Goal: Task Accomplishment & Management: Manage account settings

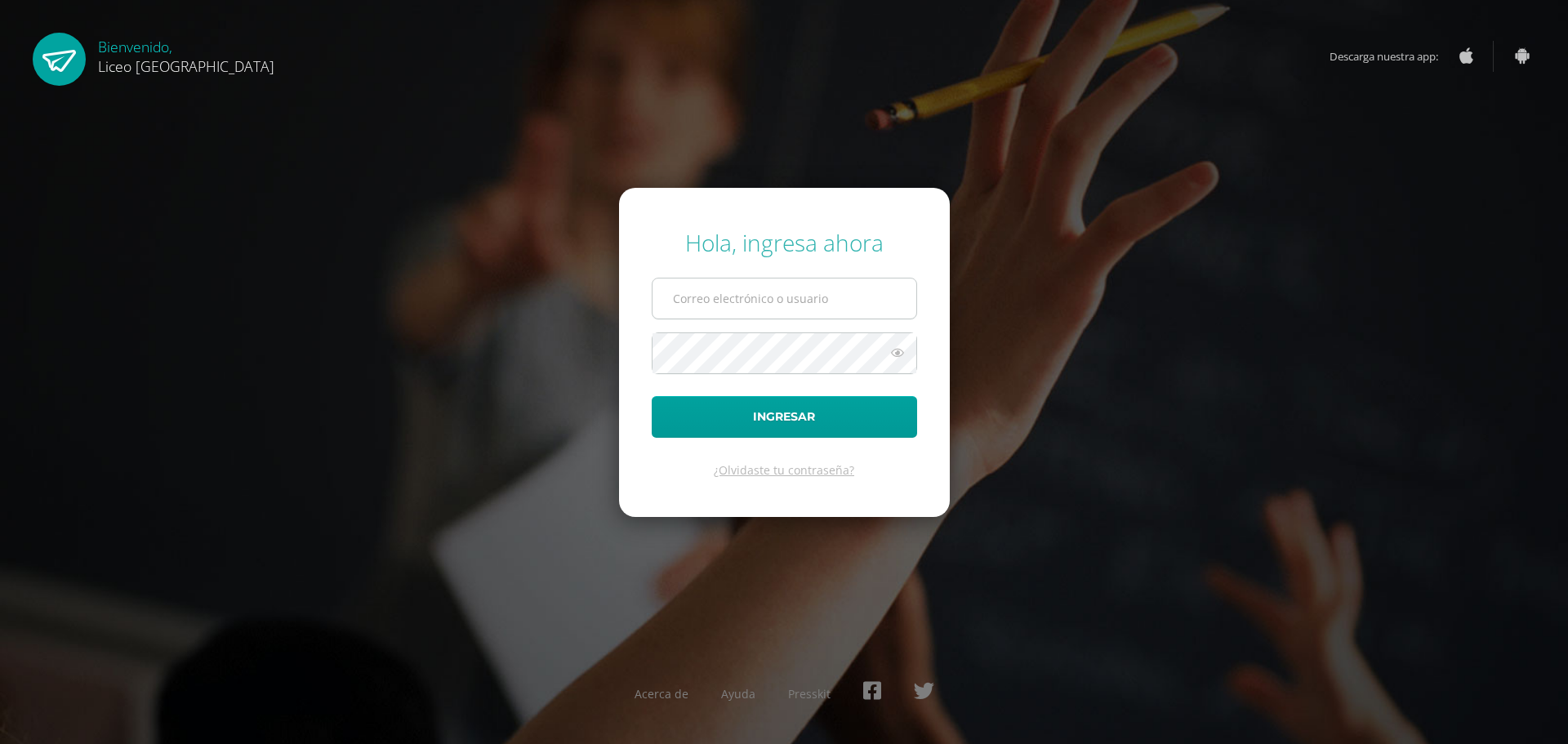
click at [705, 294] on input "text" at bounding box center [784, 299] width 264 height 40
type input "20192270"
click at [749, 419] on button "Ingresar" at bounding box center [784, 417] width 265 height 42
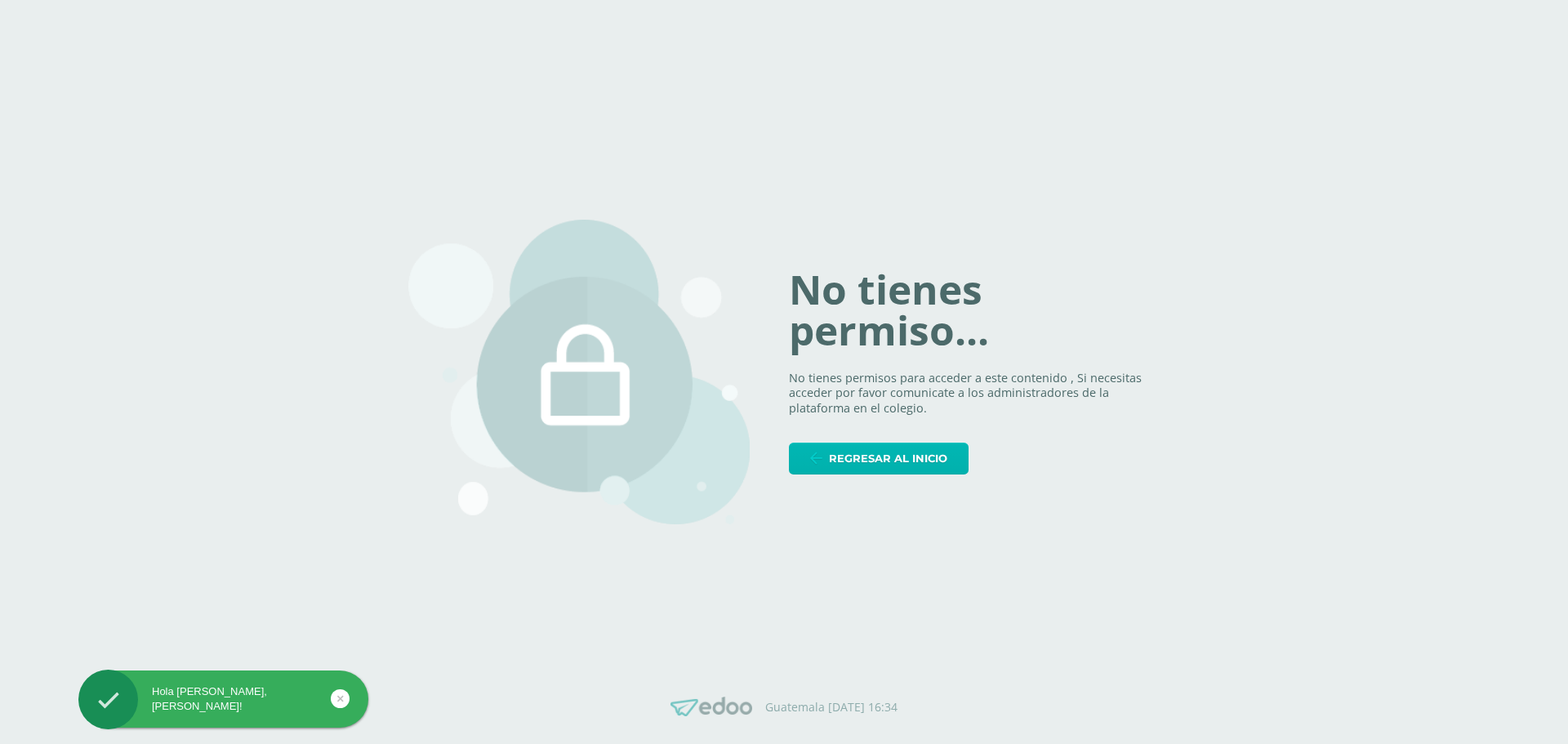
click at [860, 462] on span "Regresar al inicio" at bounding box center [888, 458] width 118 height 31
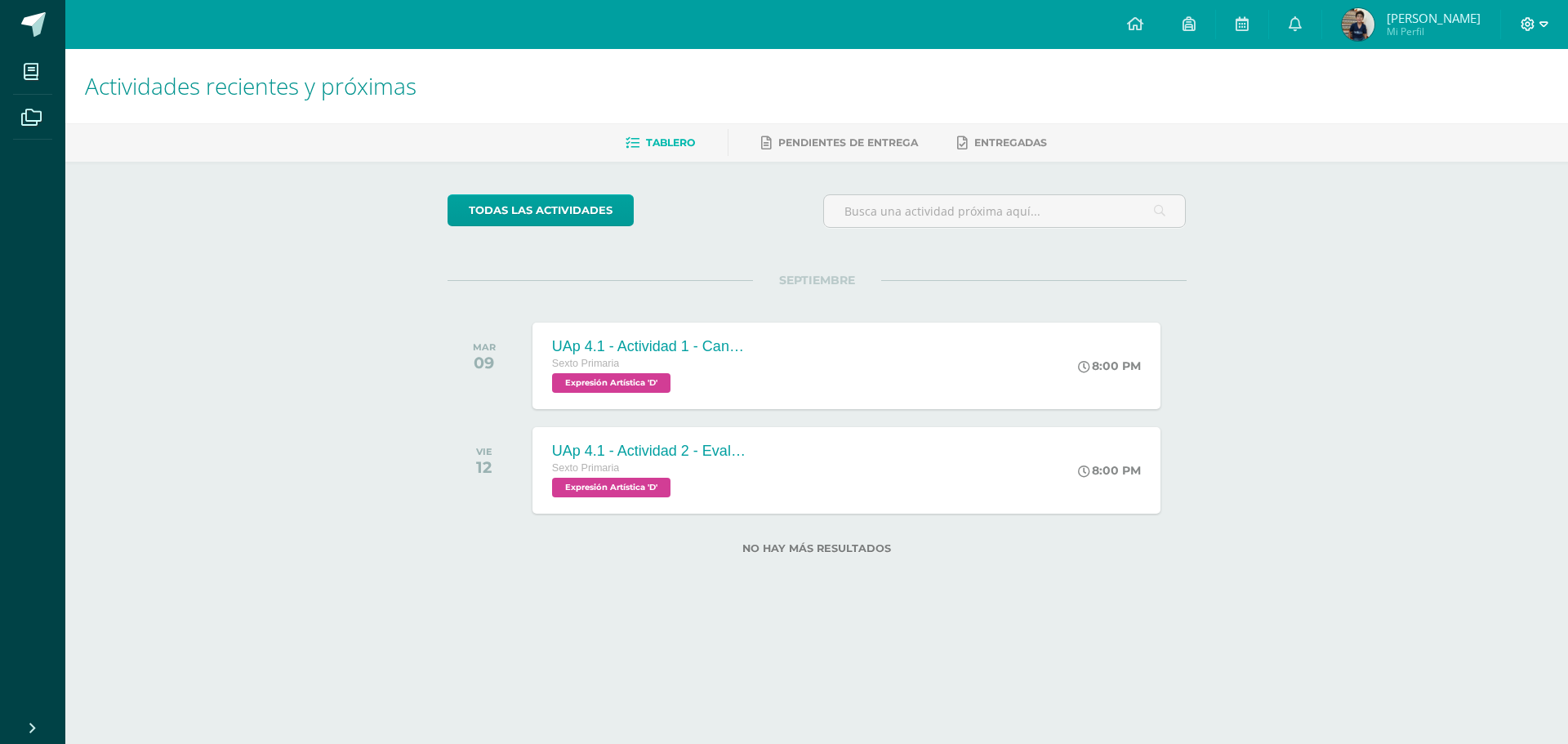
click at [1544, 23] on icon at bounding box center [1544, 24] width 9 height 15
click at [1492, 113] on span "Cerrar sesión" at bounding box center [1492, 112] width 73 height 16
